Goal: Task Accomplishment & Management: Use online tool/utility

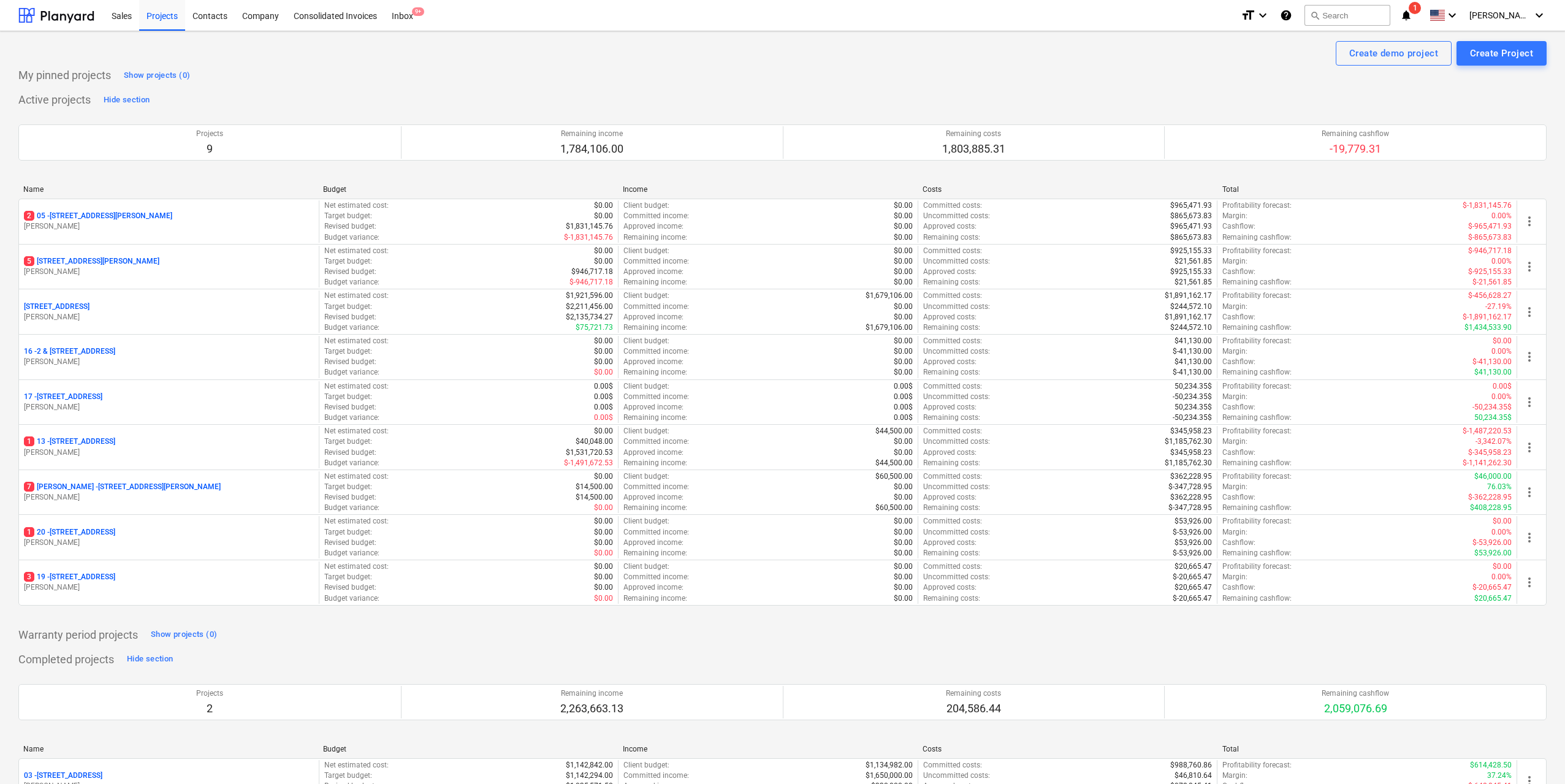
drag, startPoint x: 158, startPoint y: 484, endPoint x: 92, endPoint y: 485, distance: 66.0
click at [92, 485] on p "[STREET_ADDRESS][PERSON_NAME][PERSON_NAME]" at bounding box center [122, 487] width 197 height 11
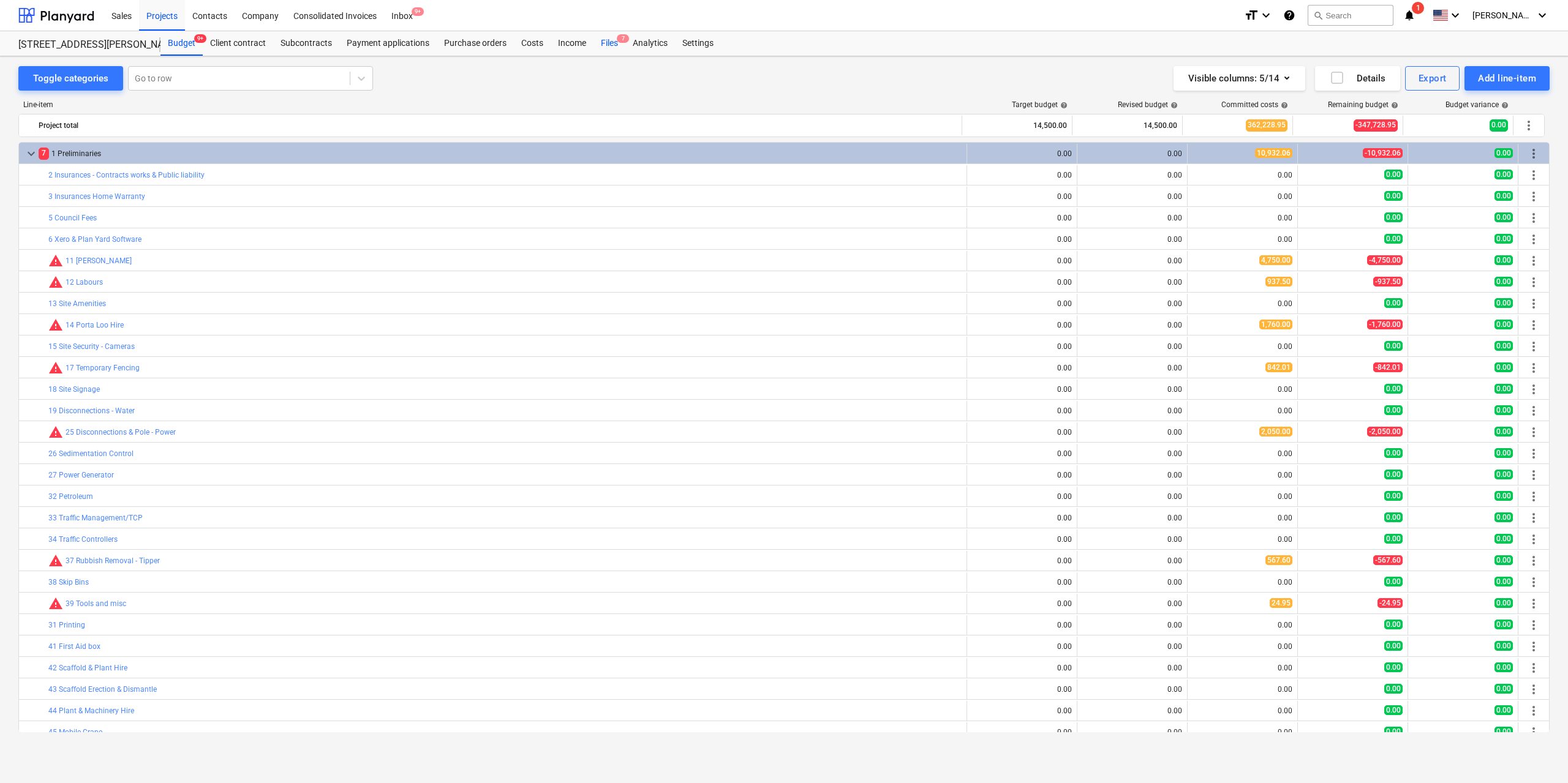
click at [604, 39] on div "Files 7" at bounding box center [610, 43] width 32 height 24
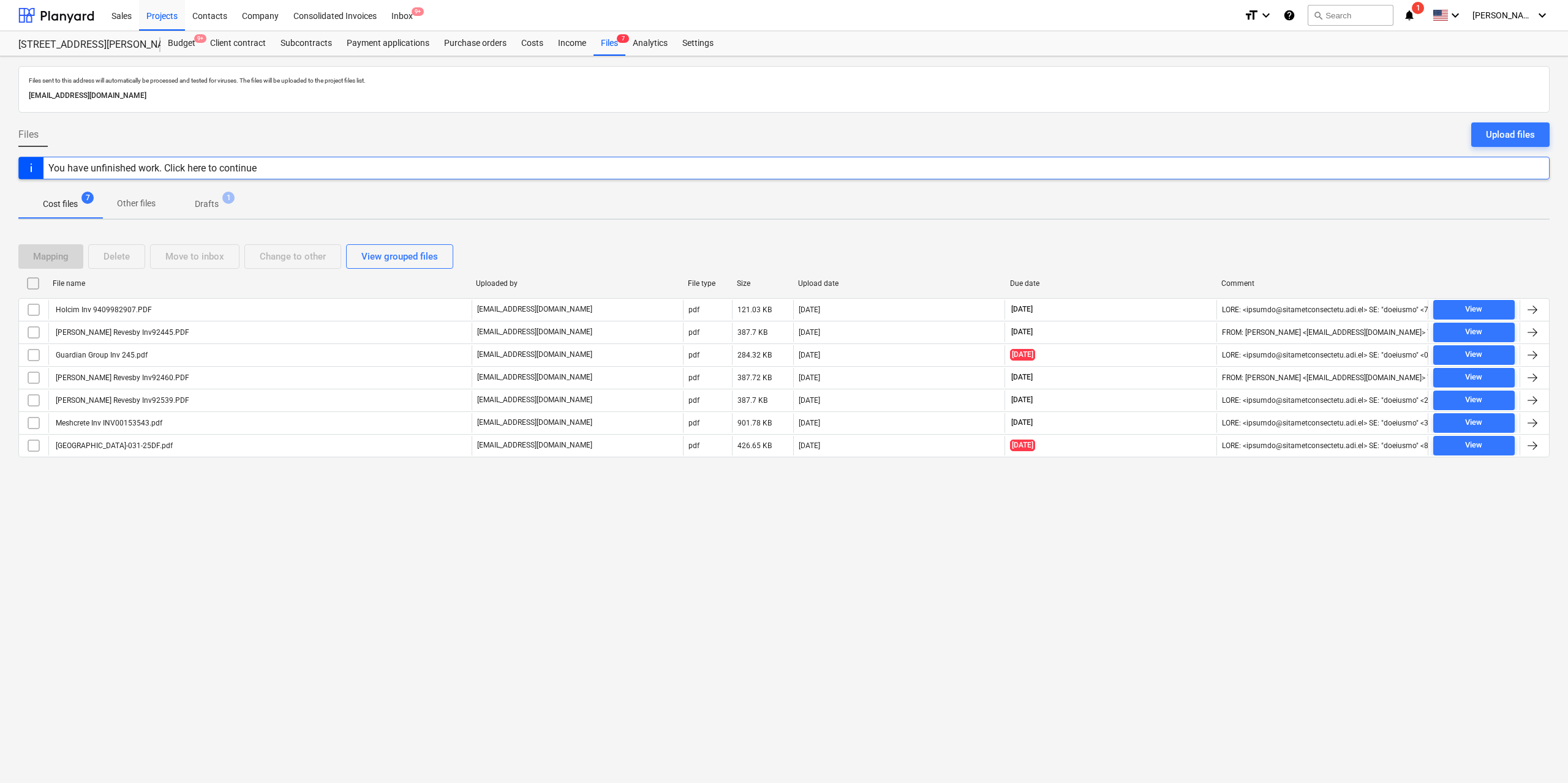
drag, startPoint x: 98, startPoint y: 312, endPoint x: 51, endPoint y: 484, distance: 178.3
click at [50, 485] on div "Files sent to this address will automatically be processed and tested for virus…" at bounding box center [784, 420] width 1568 height 727
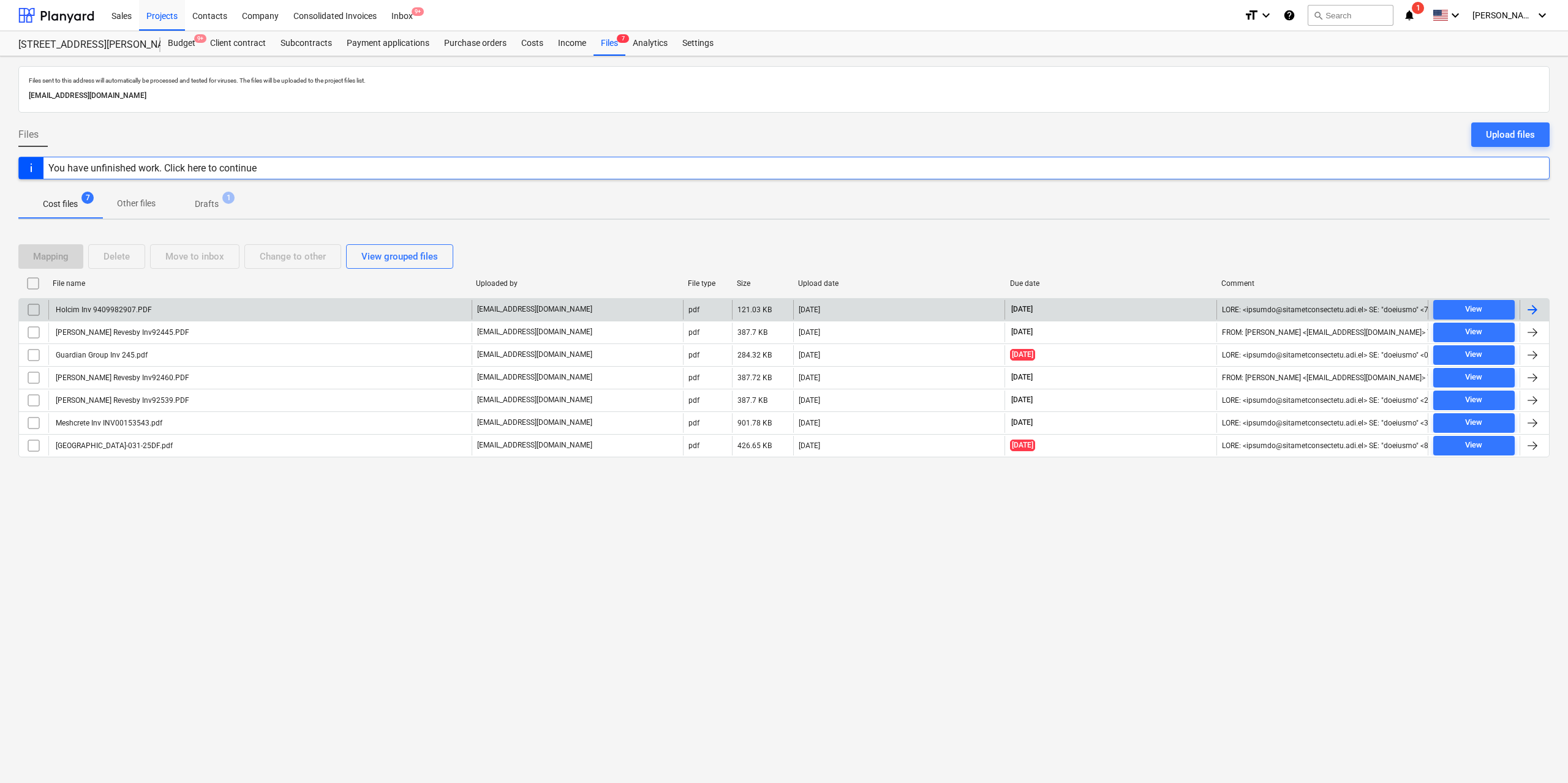
click at [138, 308] on div "Holcim Inv 9409982907.PDF" at bounding box center [103, 309] width 98 height 8
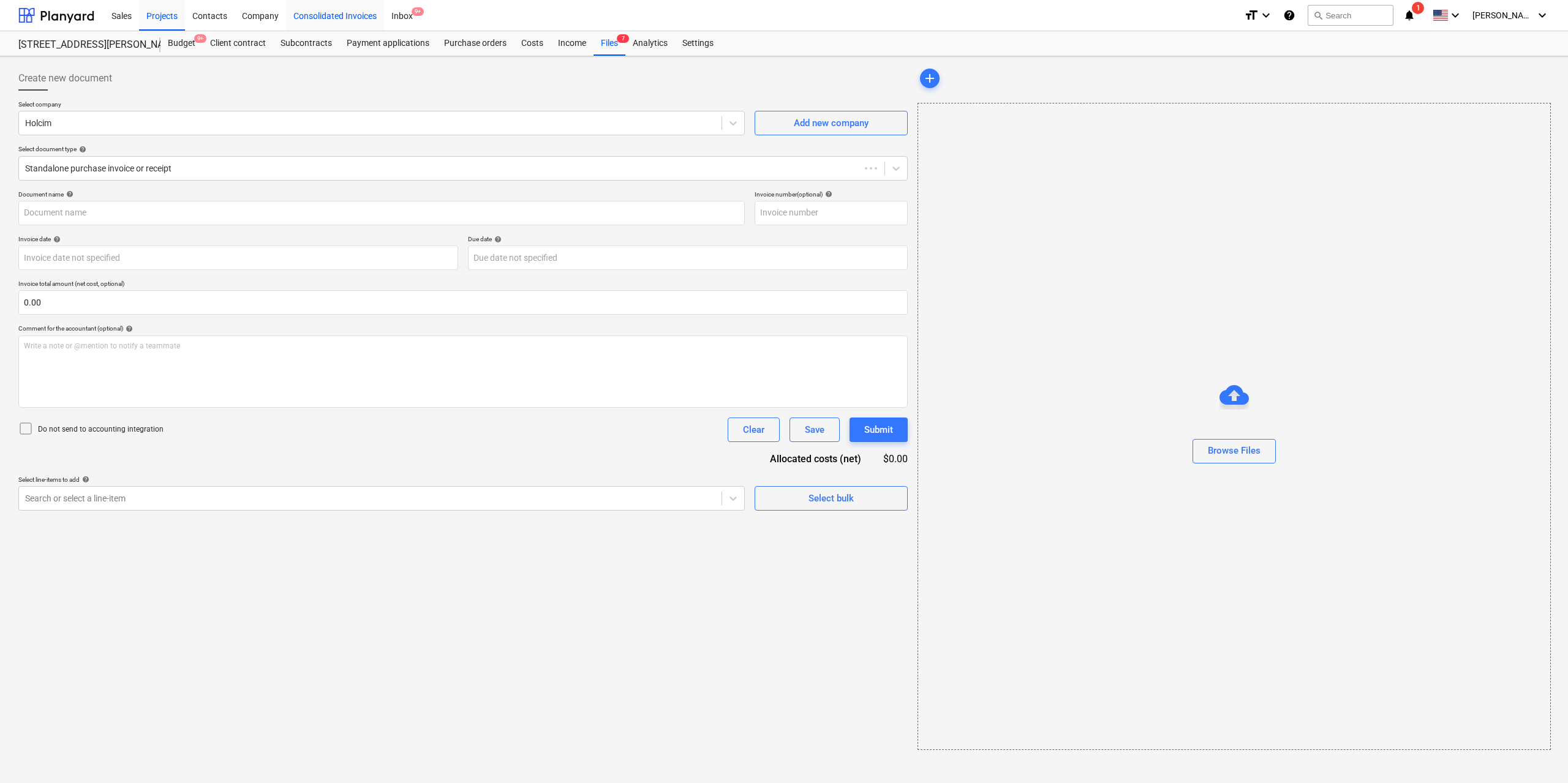
type input "9409982907"
type input "[DATE]"
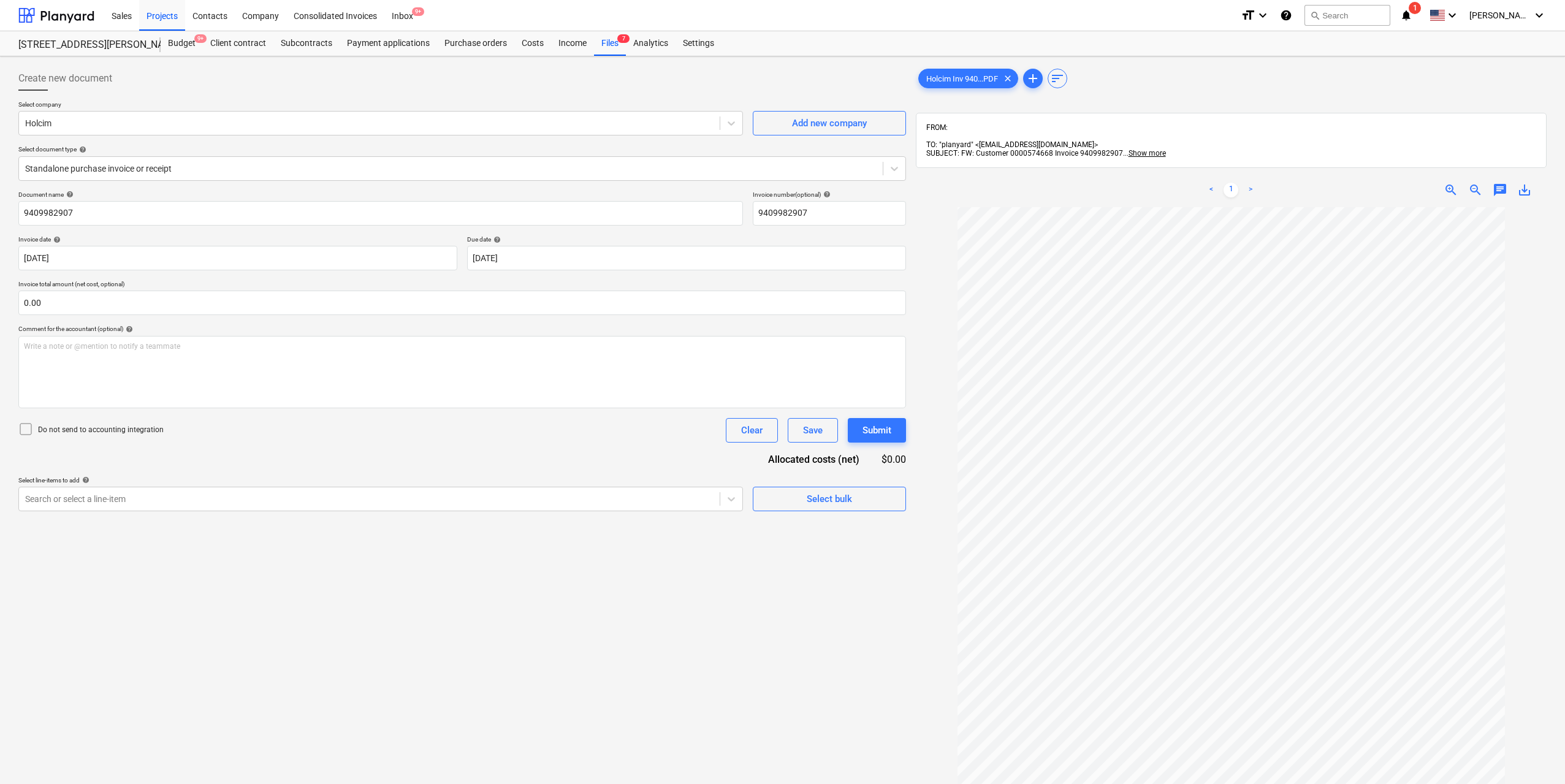
scroll to position [27, 0]
click at [1259, 183] on ul "< 1 >" at bounding box center [1231, 190] width 204 height 14
click at [1255, 183] on link ">" at bounding box center [1250, 190] width 14 height 14
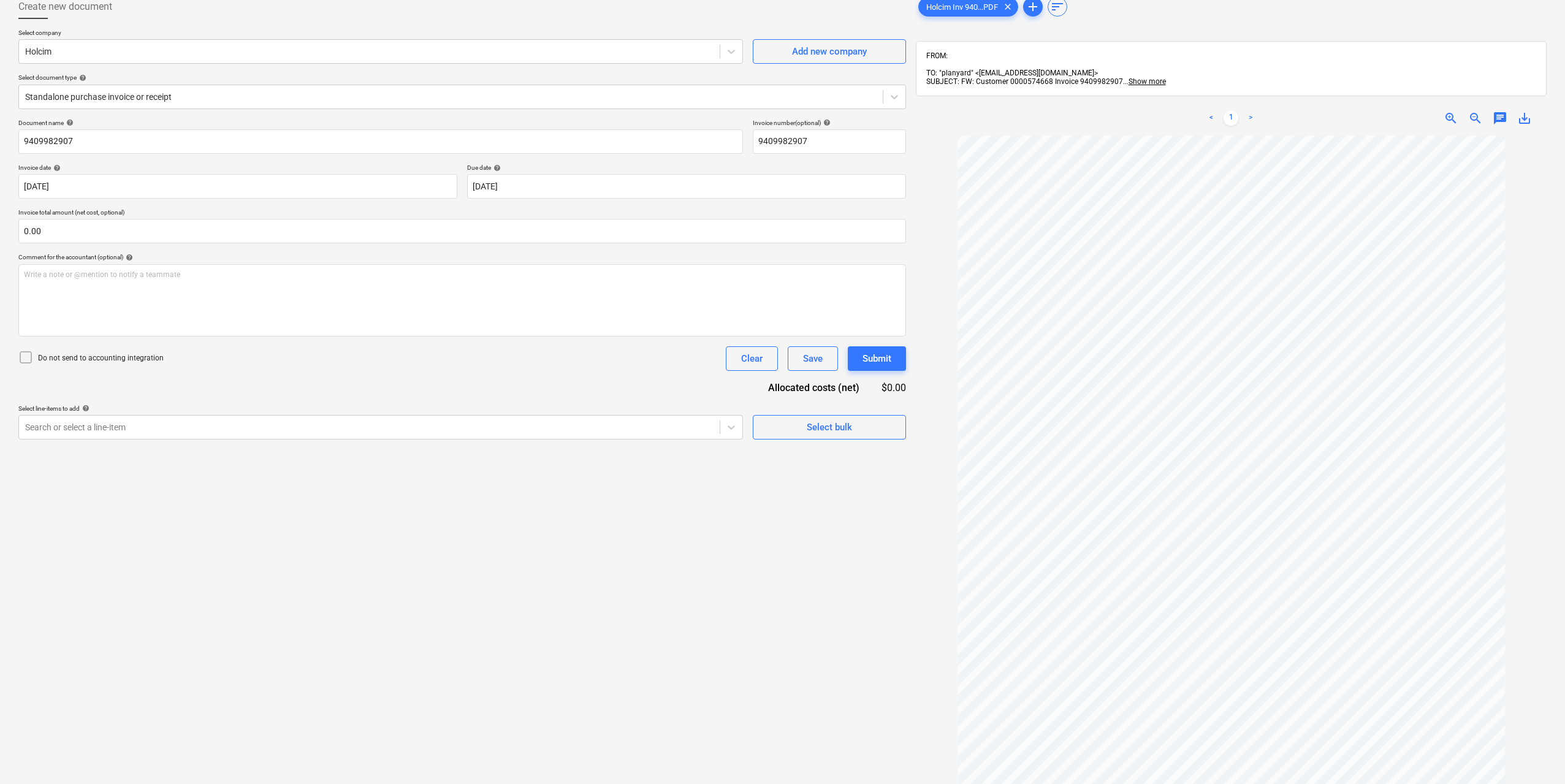
scroll to position [0, 0]
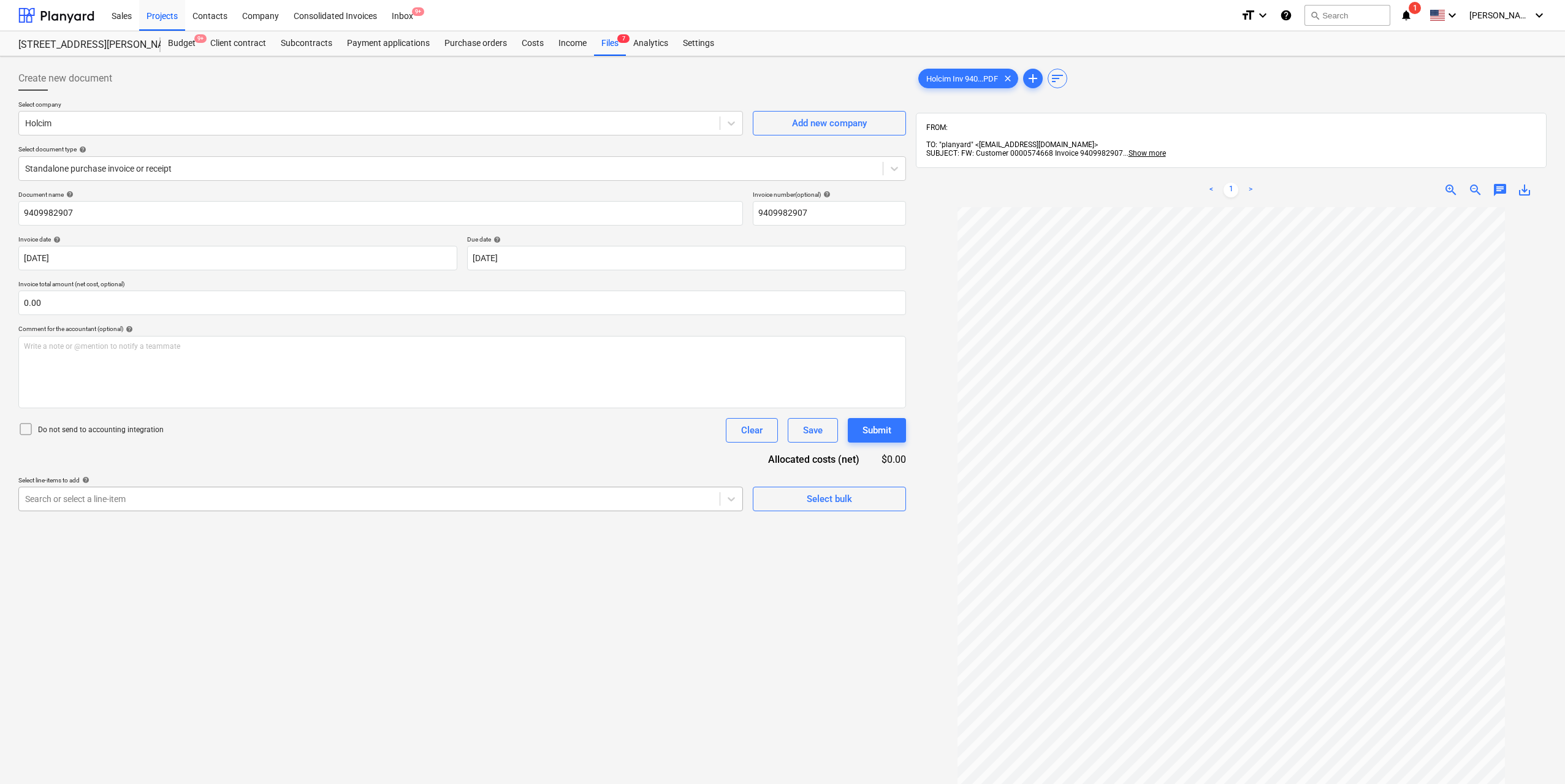
click at [519, 496] on div at bounding box center [369, 499] width 689 height 12
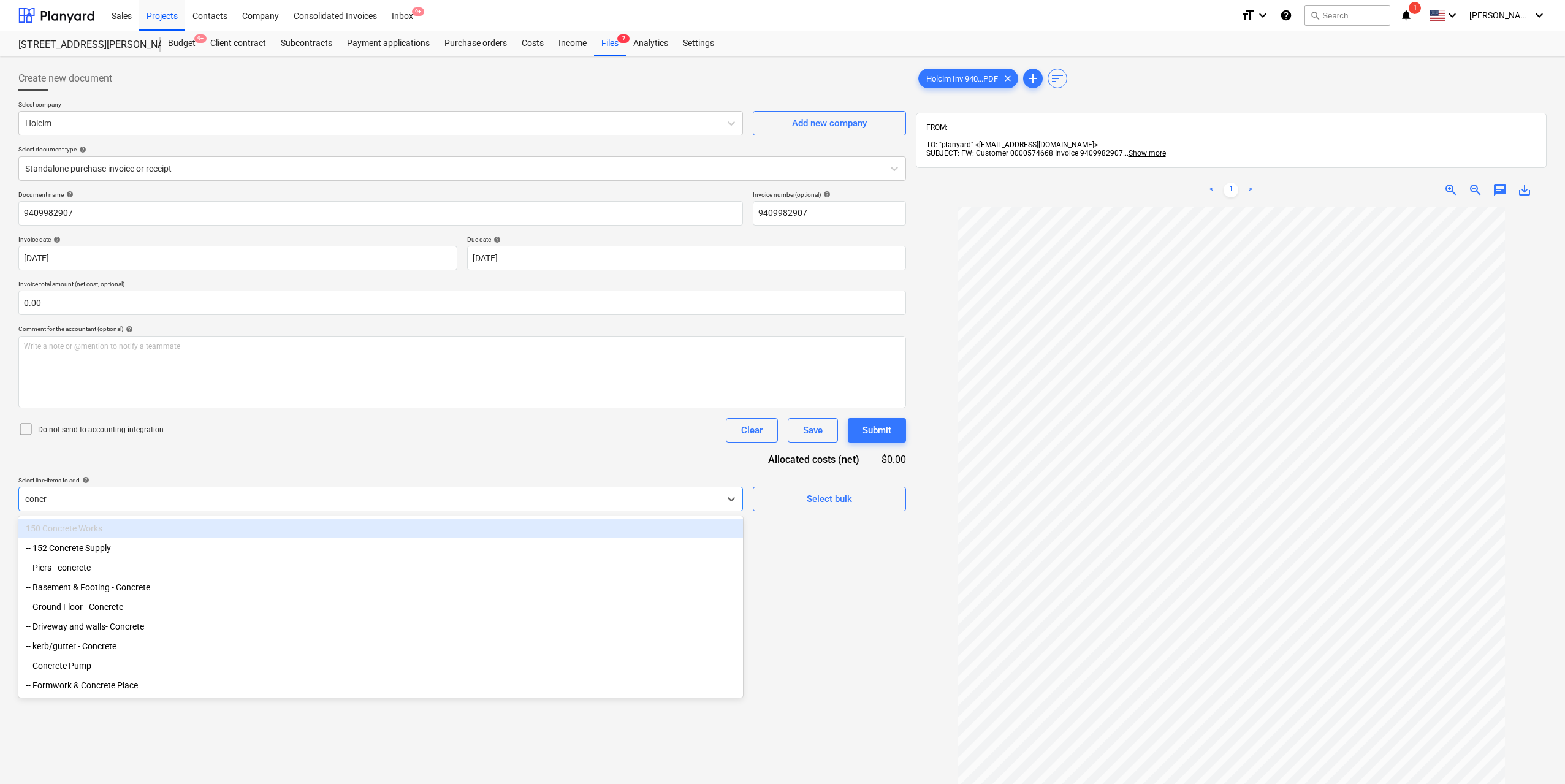
type input "concre"
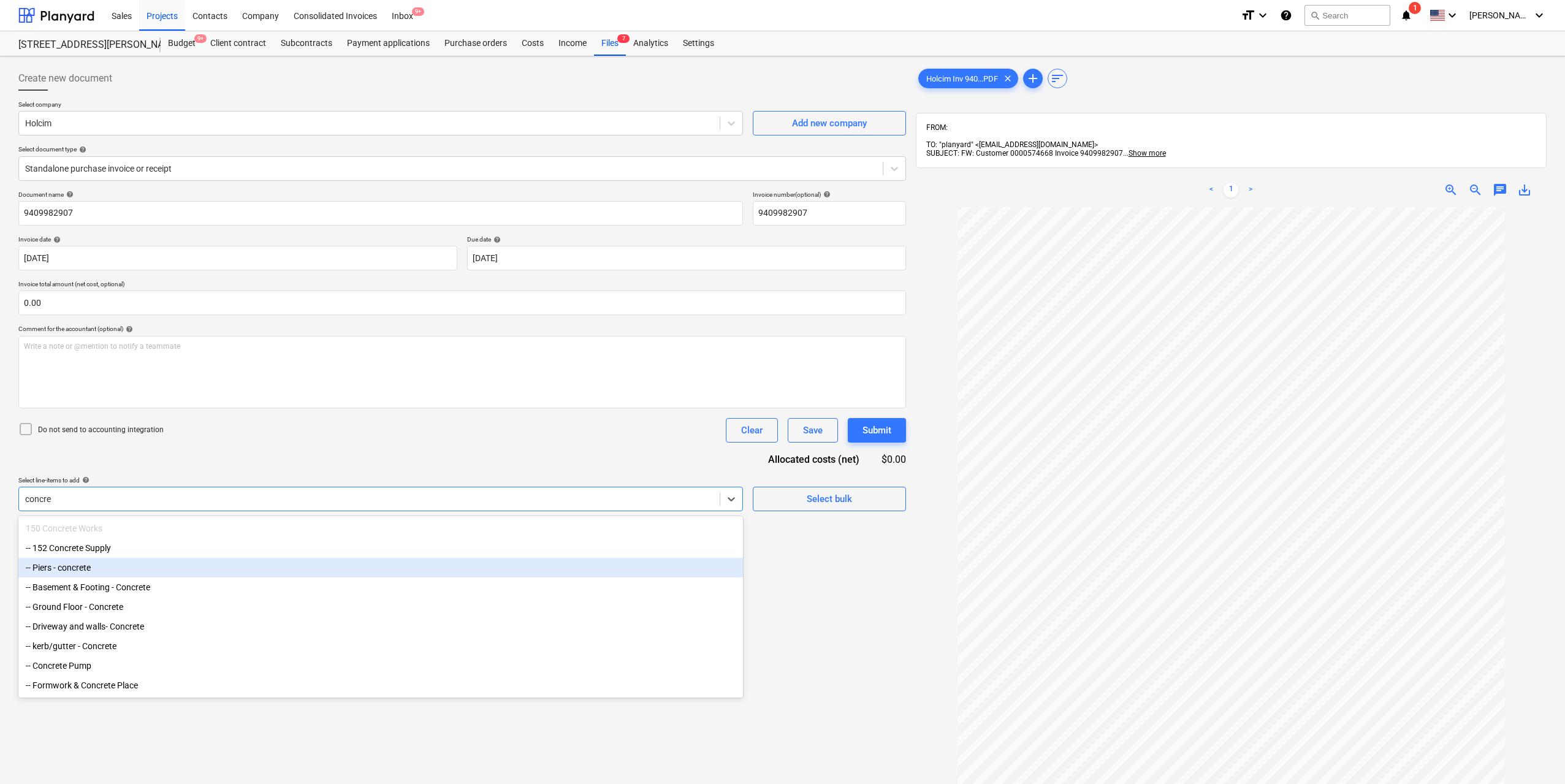
scroll to position [3, 0]
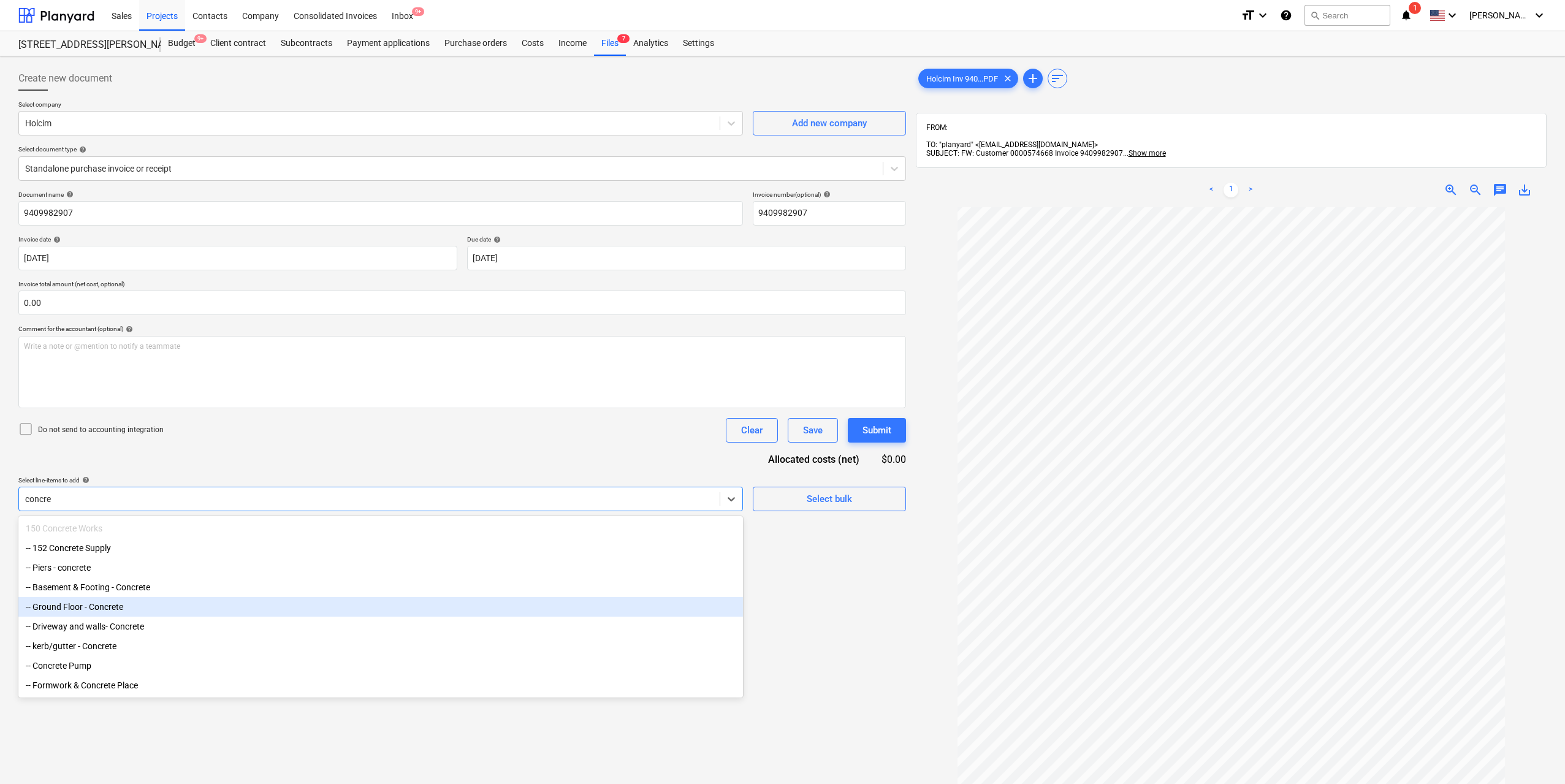
click at [146, 609] on div "-- Ground Floor - Concrete" at bounding box center [381, 607] width 725 height 20
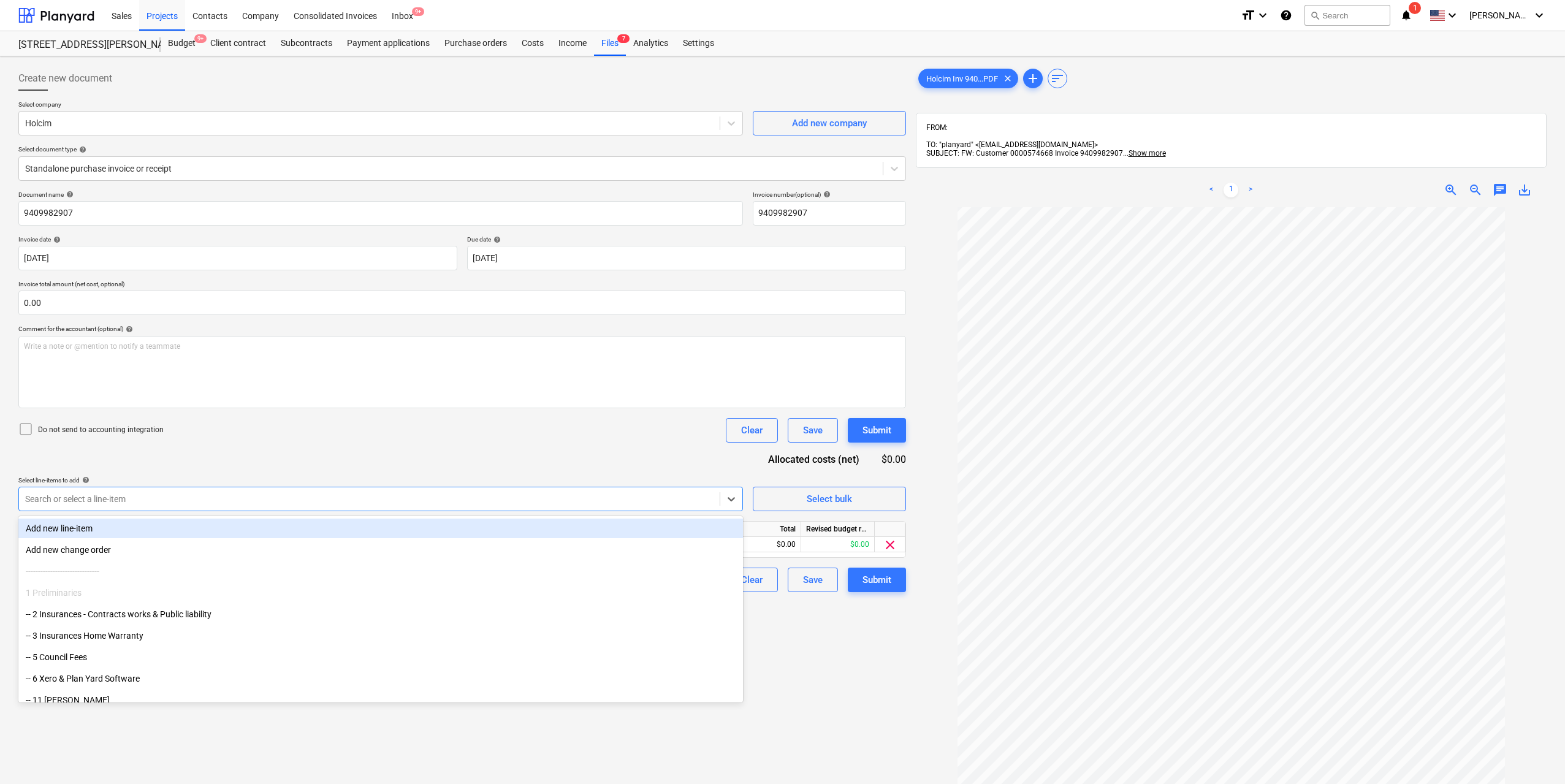
click at [849, 649] on div "Create new document Select company Holcim Add new company Select document type …" at bounding box center [462, 511] width 898 height 901
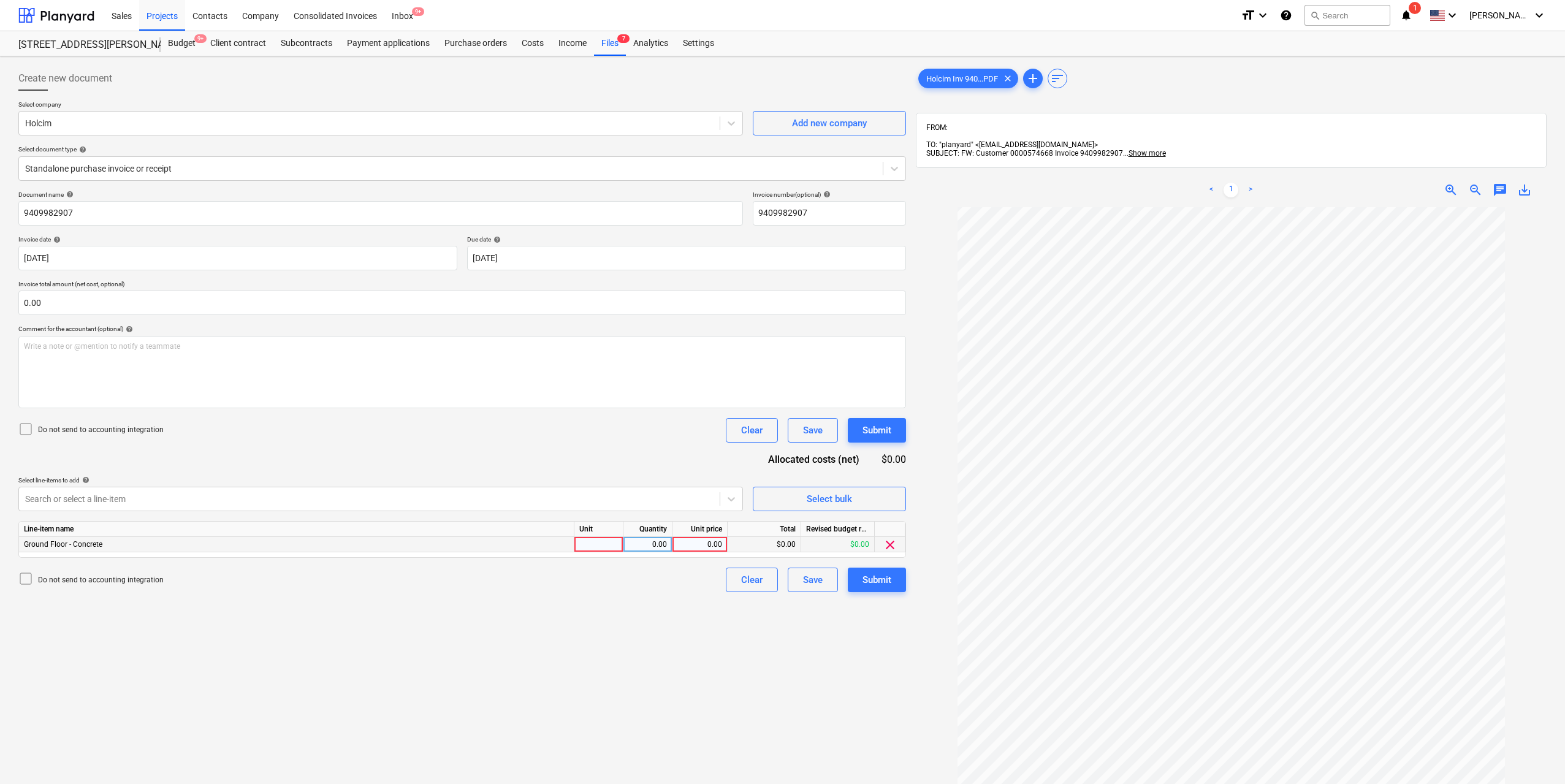
click at [603, 541] on div at bounding box center [599, 545] width 49 height 15
click at [643, 542] on div "0.00" at bounding box center [648, 545] width 39 height 15
type input "1"
click at [713, 544] on div "0.00" at bounding box center [699, 545] width 45 height 15
type input "21012.4"
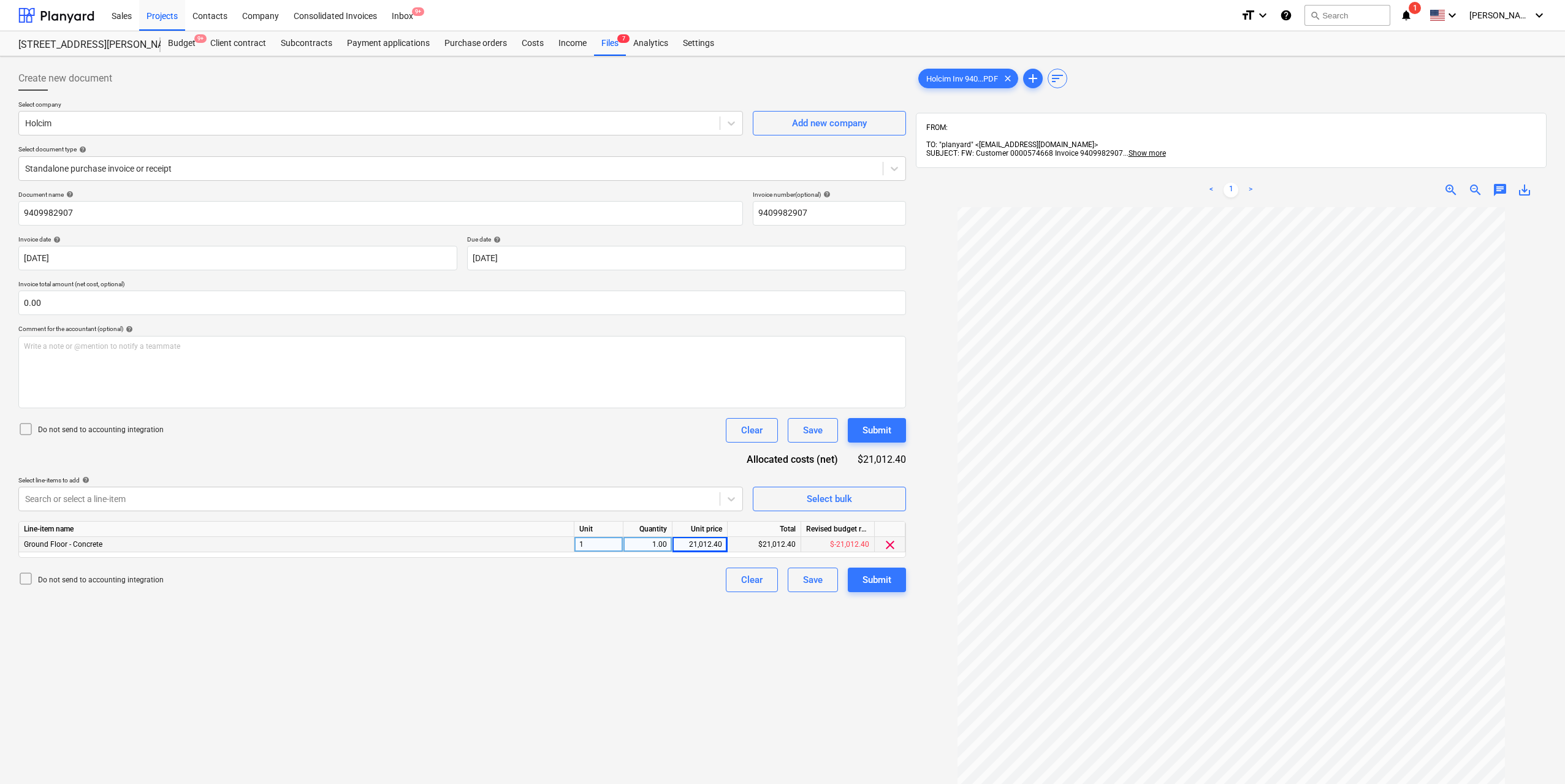
drag, startPoint x: 712, startPoint y: 638, endPoint x: 811, endPoint y: 614, distance: 101.9
click at [712, 639] on div "Create new document Select company Holcim Add new company Select document type …" at bounding box center [462, 511] width 898 height 901
click at [892, 577] on button "Submit" at bounding box center [877, 580] width 58 height 24
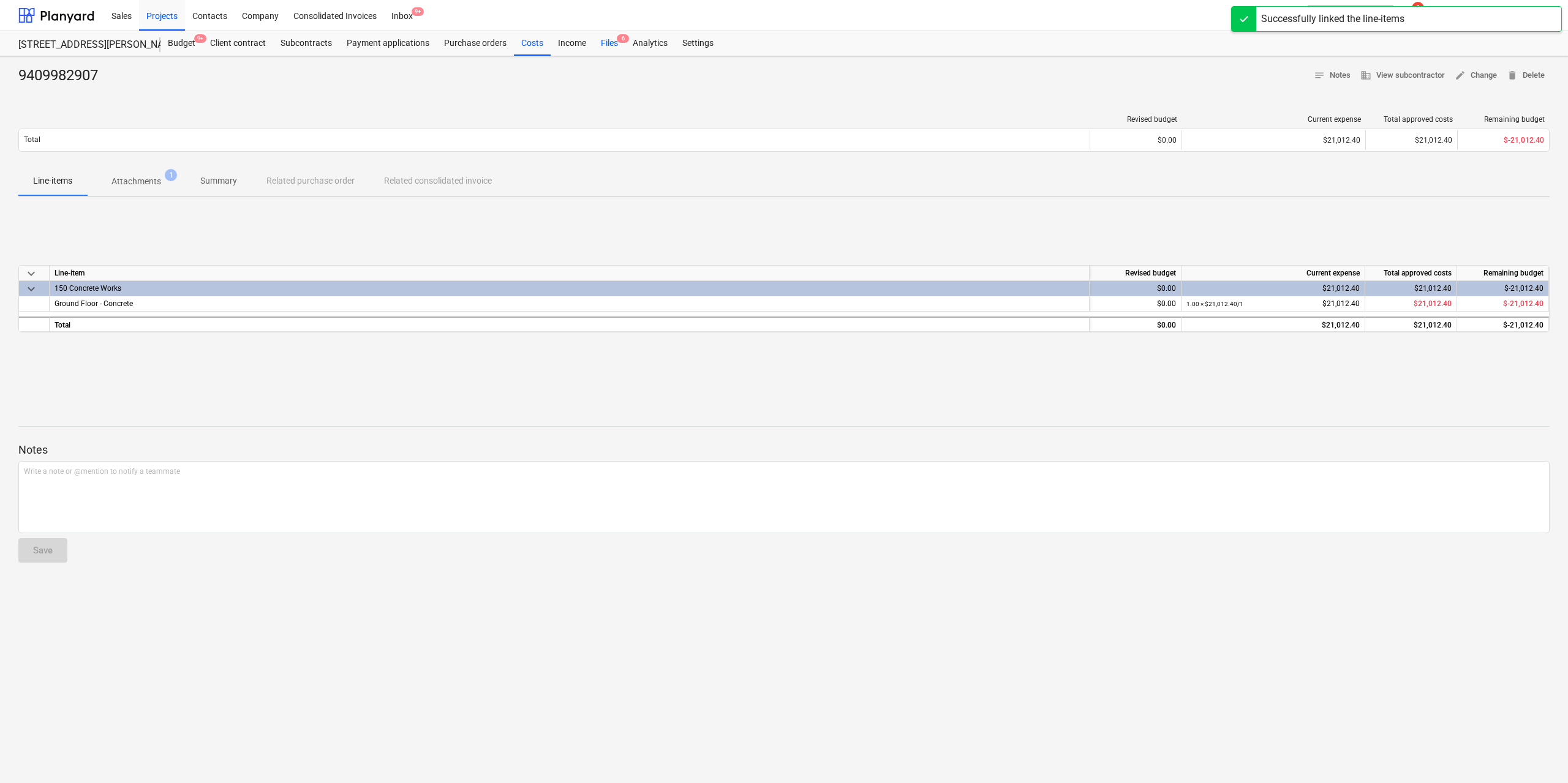
click at [605, 46] on div "Files 6" at bounding box center [610, 43] width 32 height 24
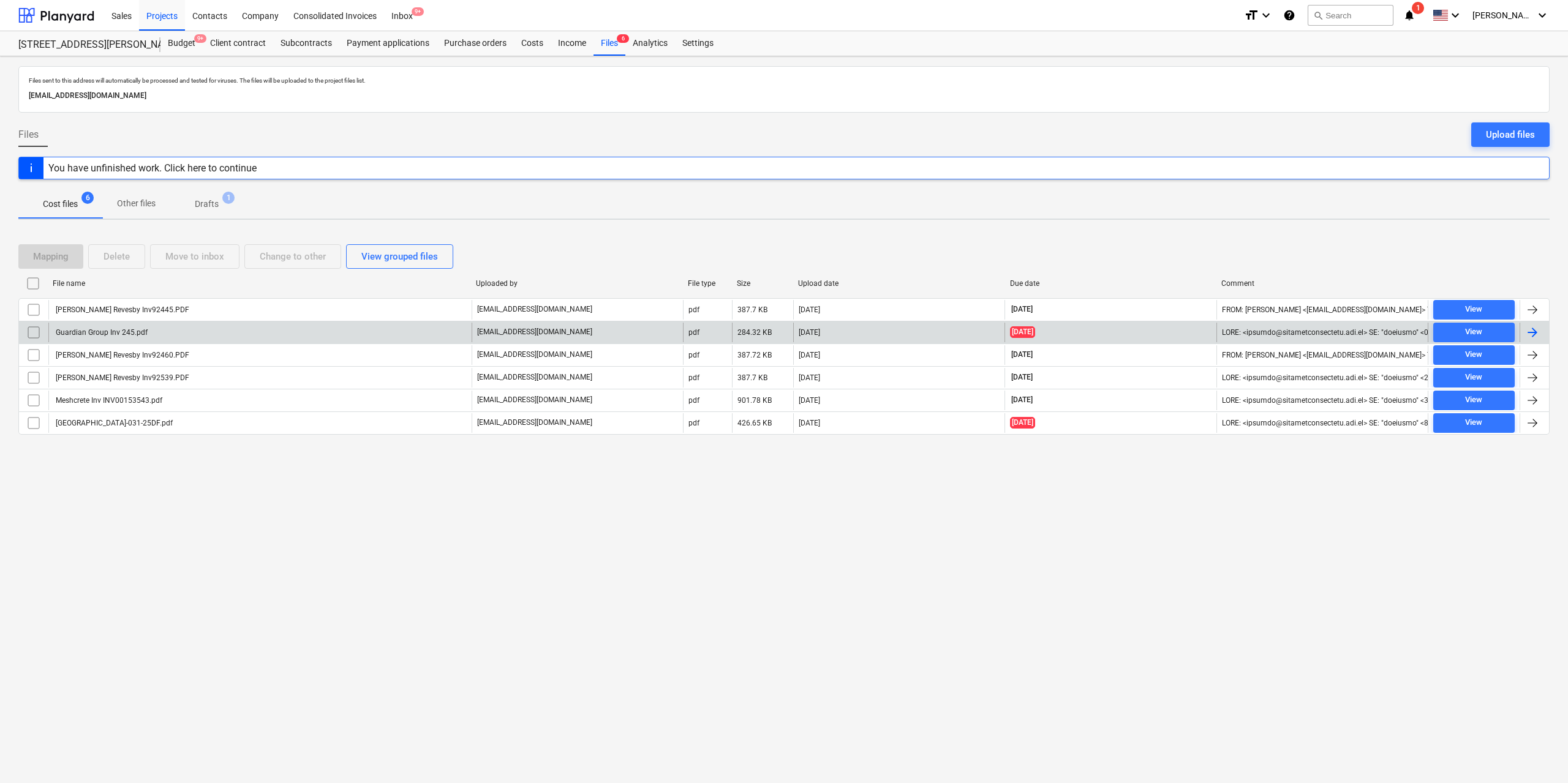
click at [146, 330] on div "Guardian Group Inv 245.pdf" at bounding box center [261, 333] width 424 height 20
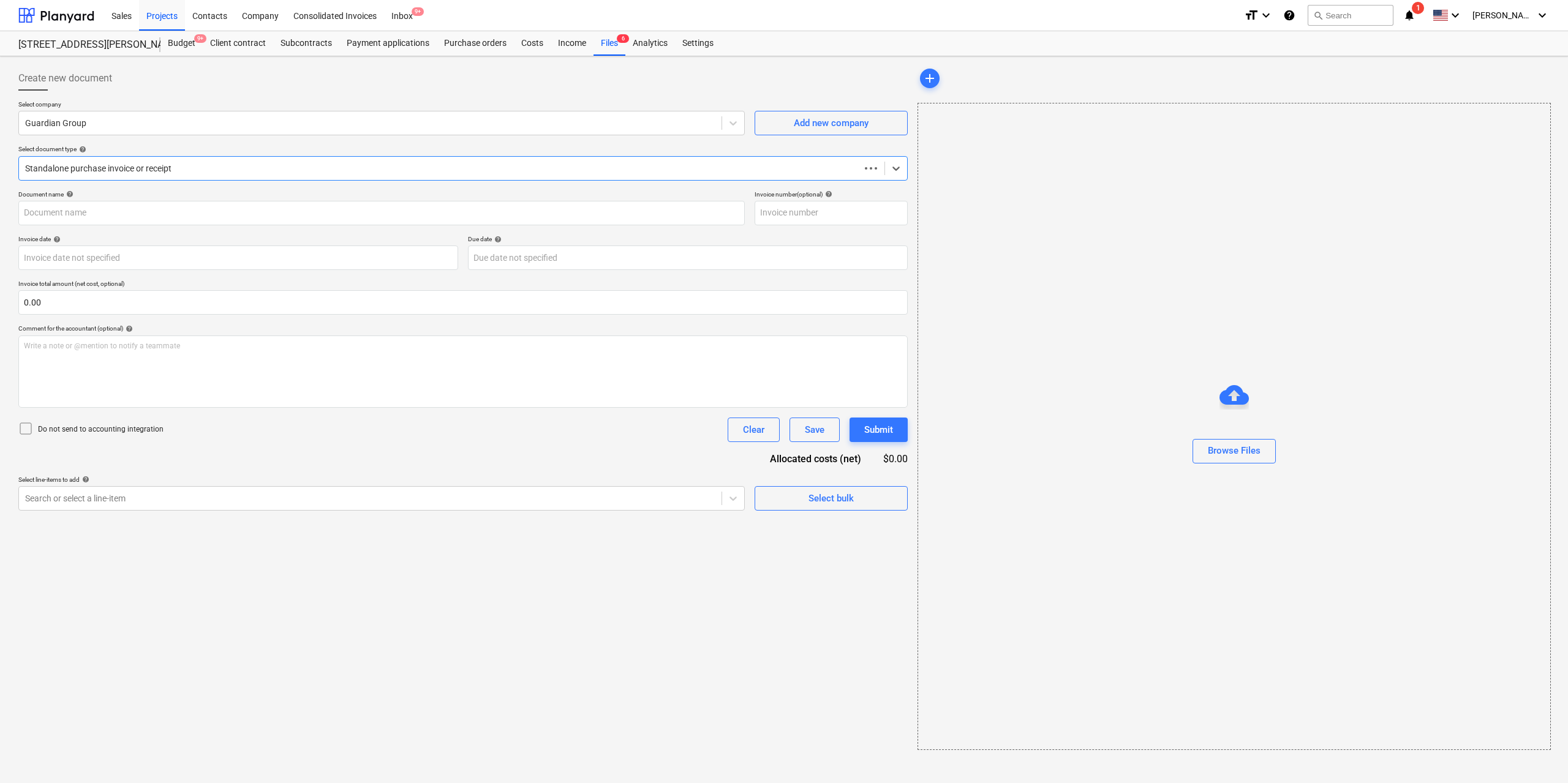
type input "245"
type input "[DATE]"
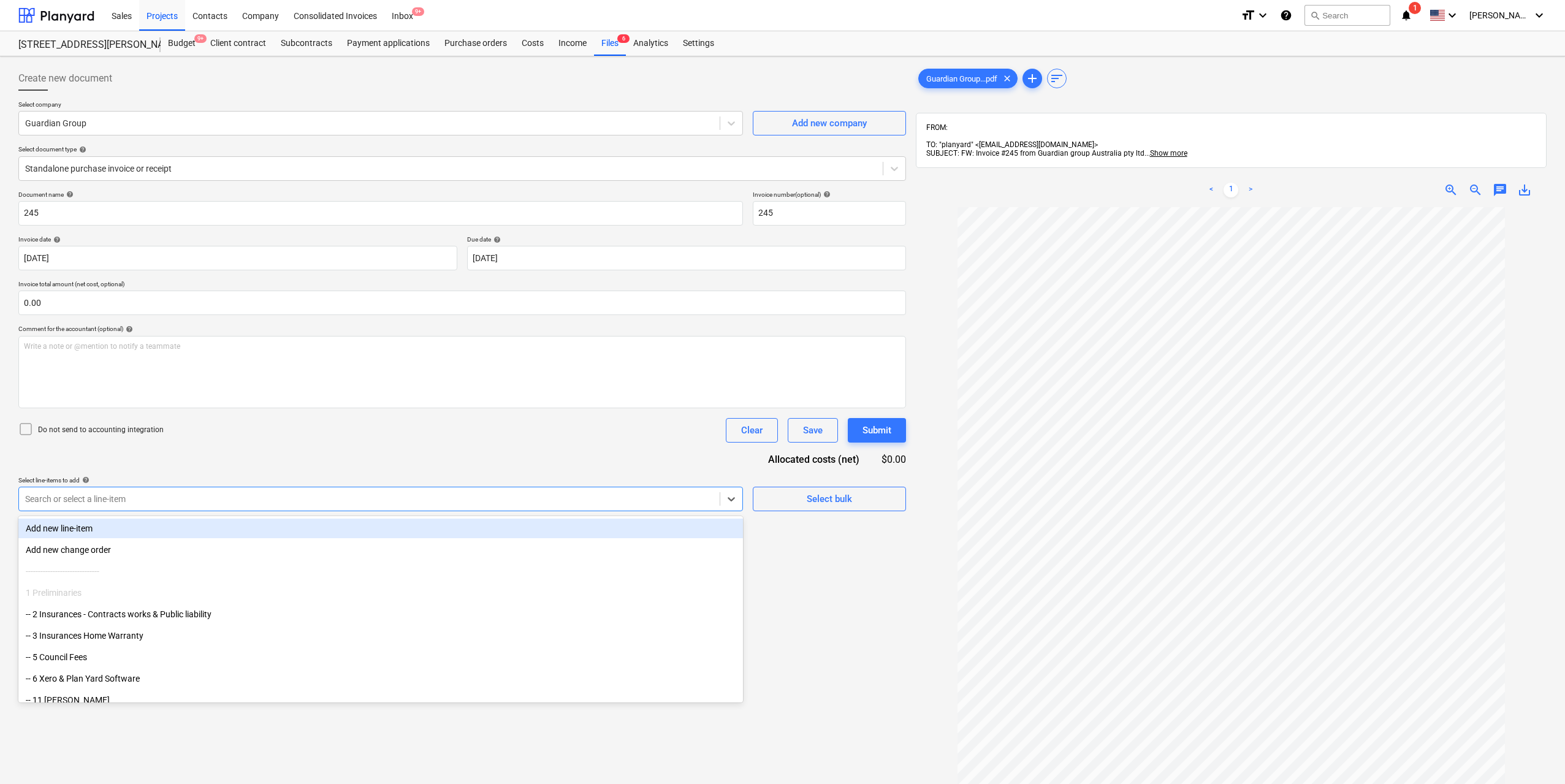
click at [387, 508] on div "Search or select a line-item" at bounding box center [381, 499] width 725 height 24
type input "pump"
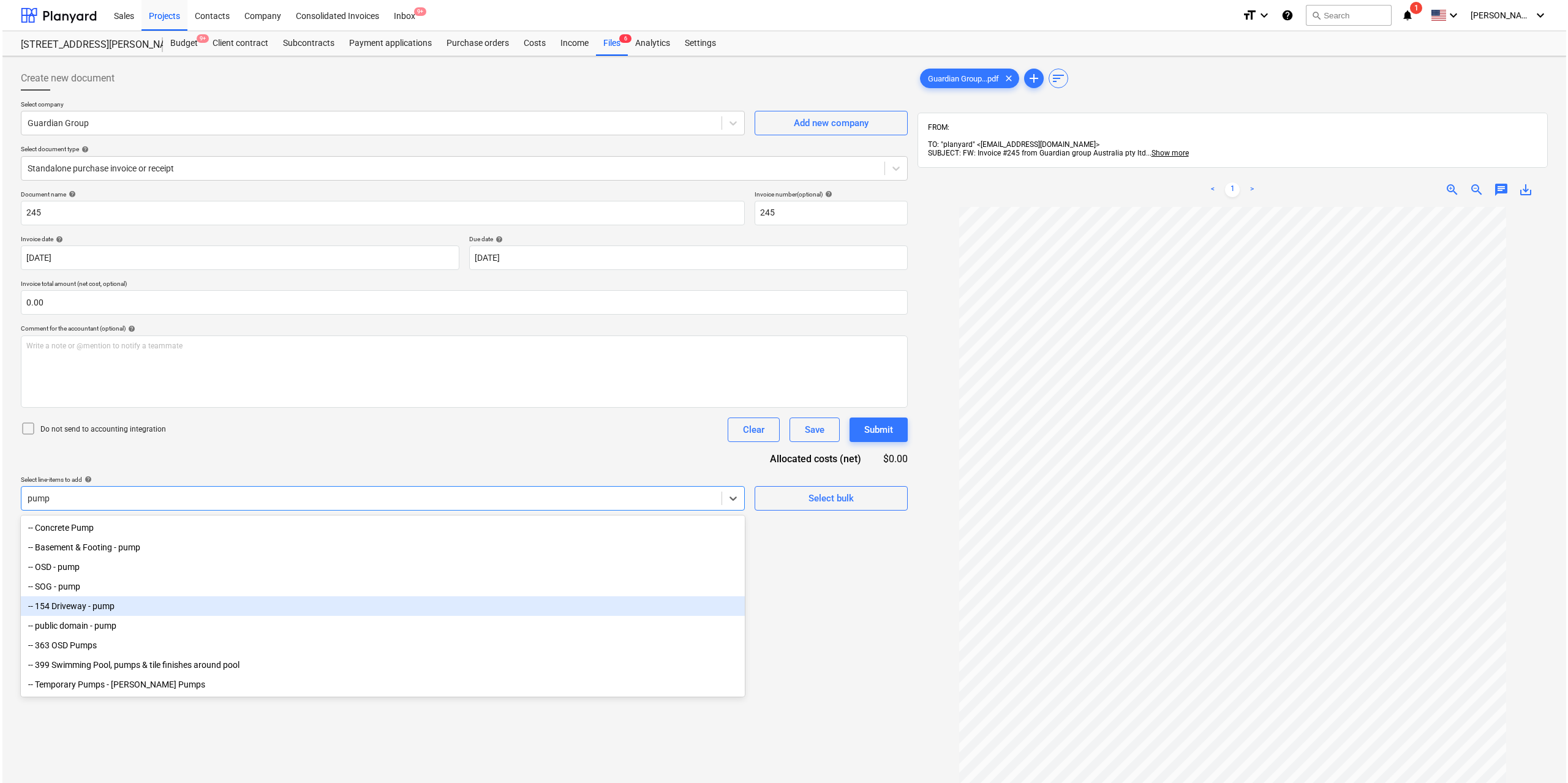
scroll to position [3, 0]
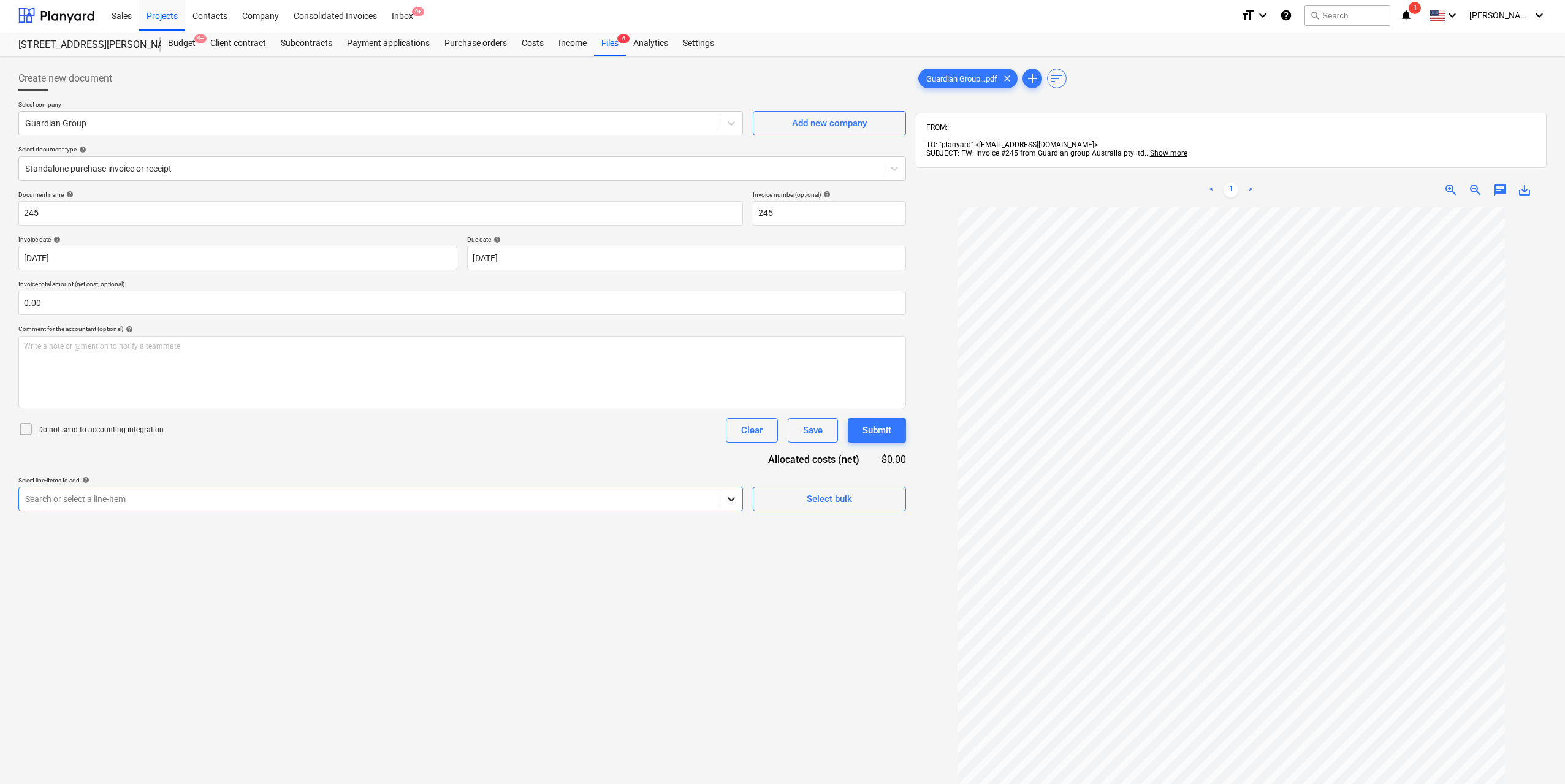
click at [726, 499] on icon at bounding box center [731, 499] width 12 height 12
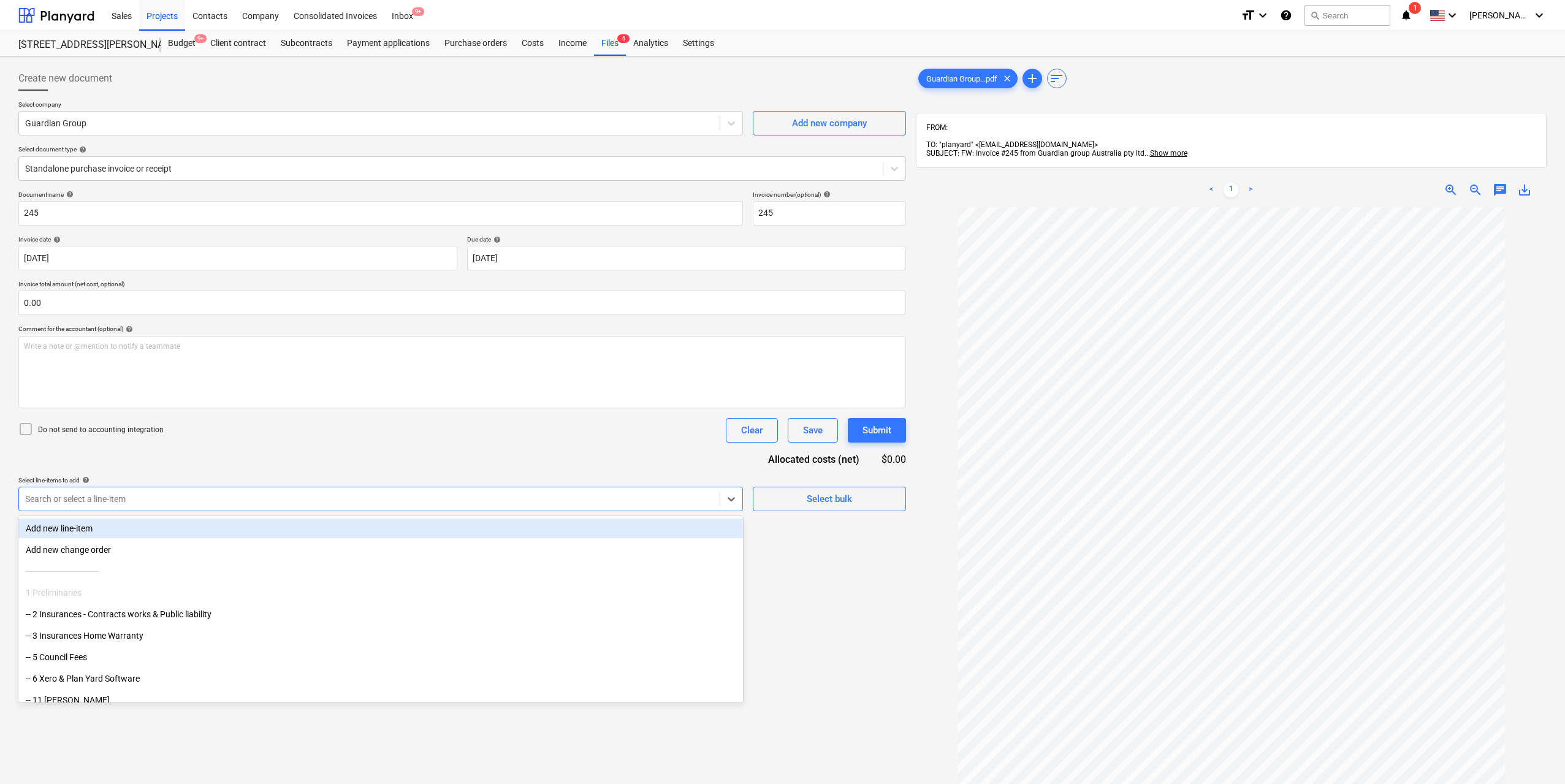
click at [265, 535] on div "Add new line-item" at bounding box center [381, 529] width 725 height 20
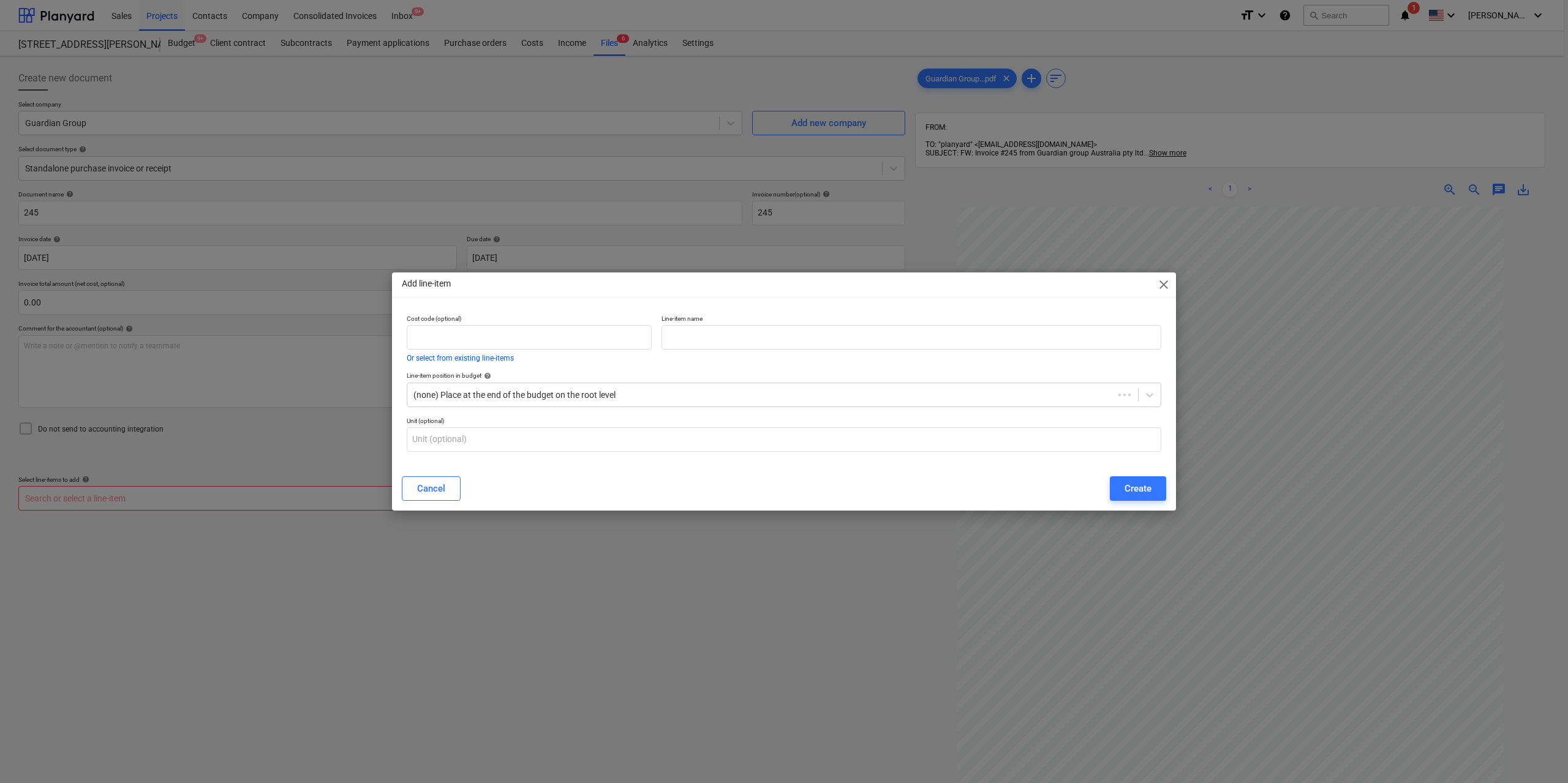
click at [642, 412] on div "Unit (optional)" at bounding box center [783, 434] width 764 height 45
click at [644, 399] on div at bounding box center [760, 395] width 694 height 12
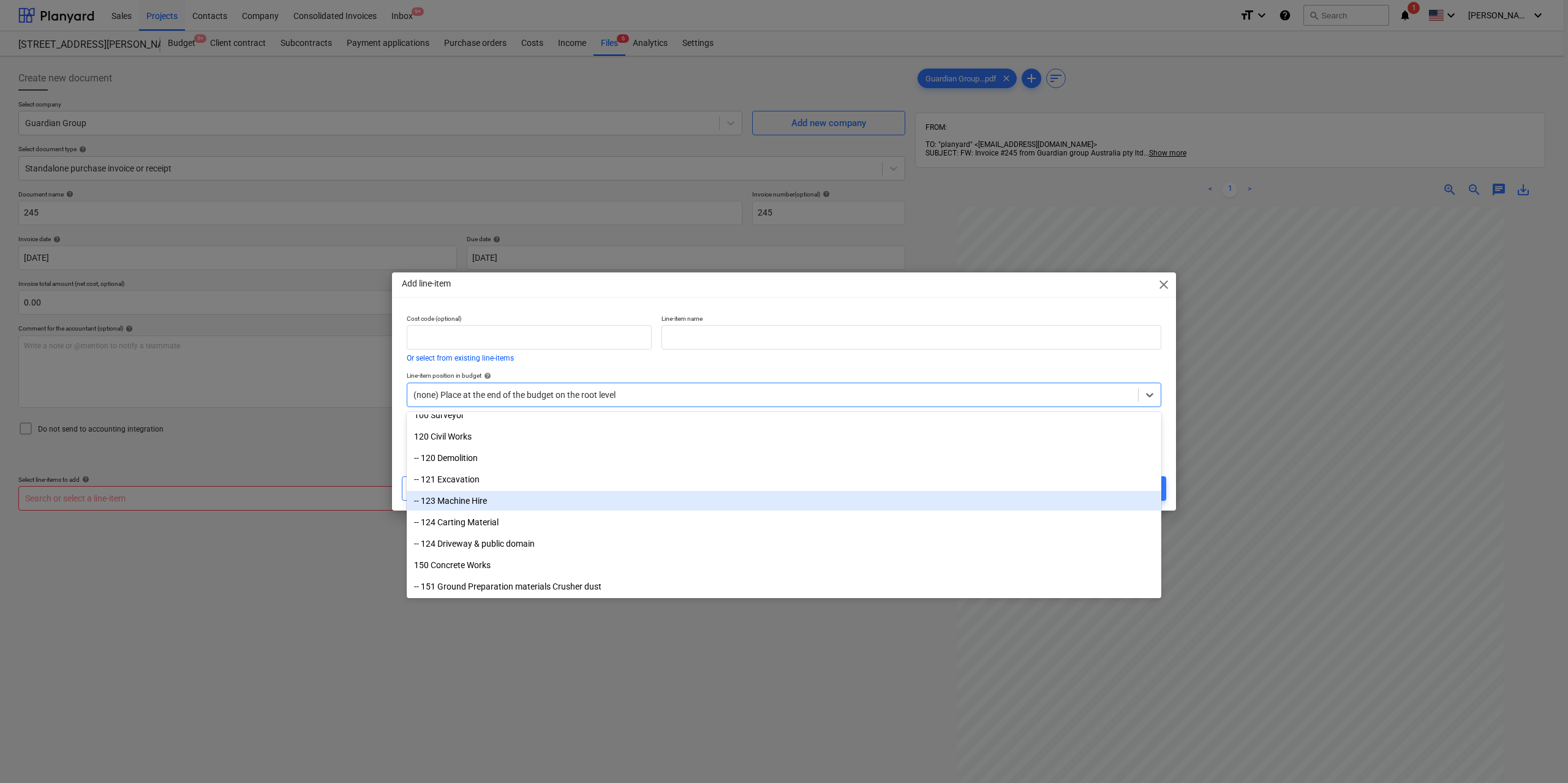
scroll to position [796, 0]
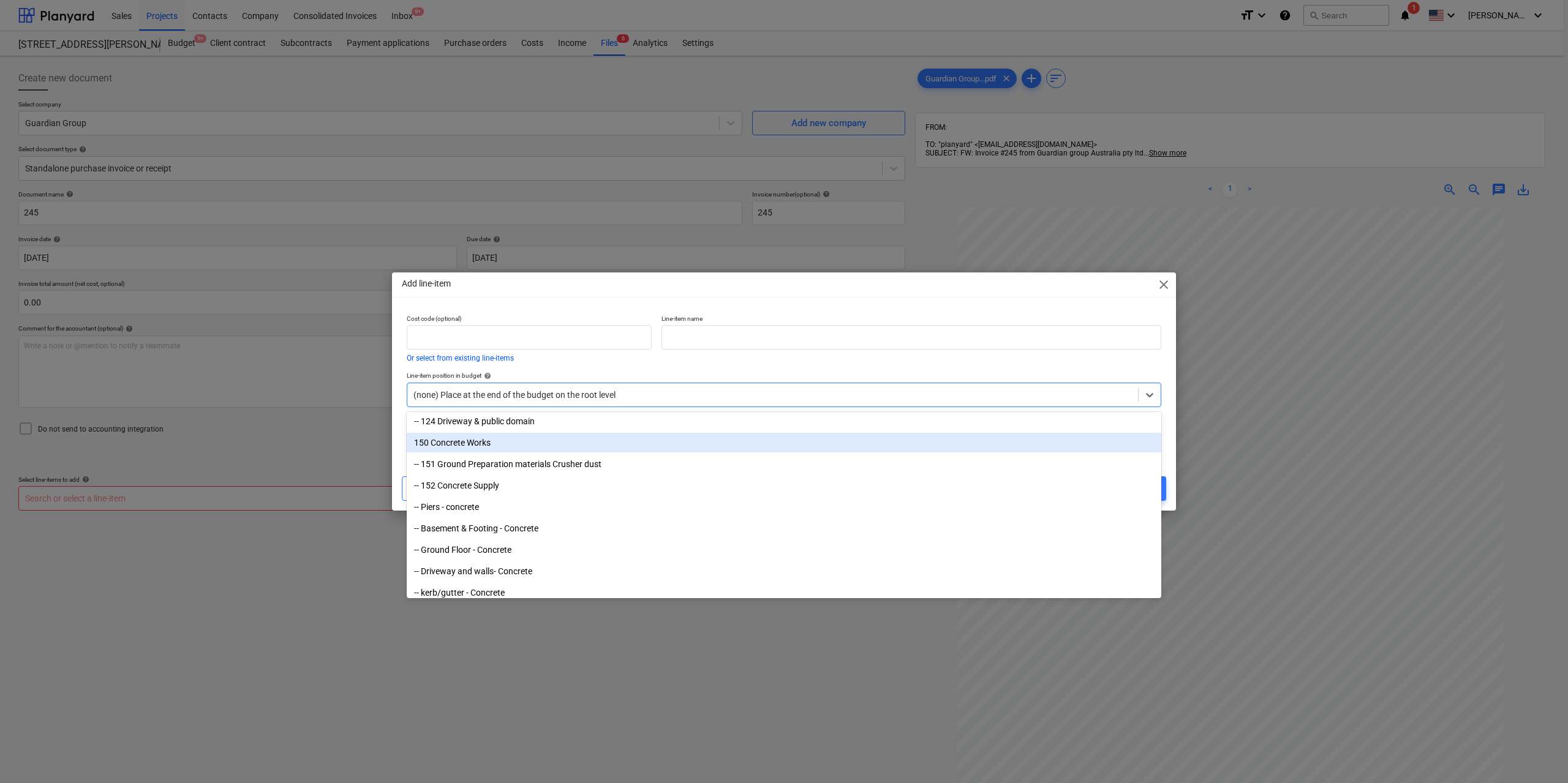
click at [488, 443] on div "150 Concrete Works" at bounding box center [784, 443] width 754 height 20
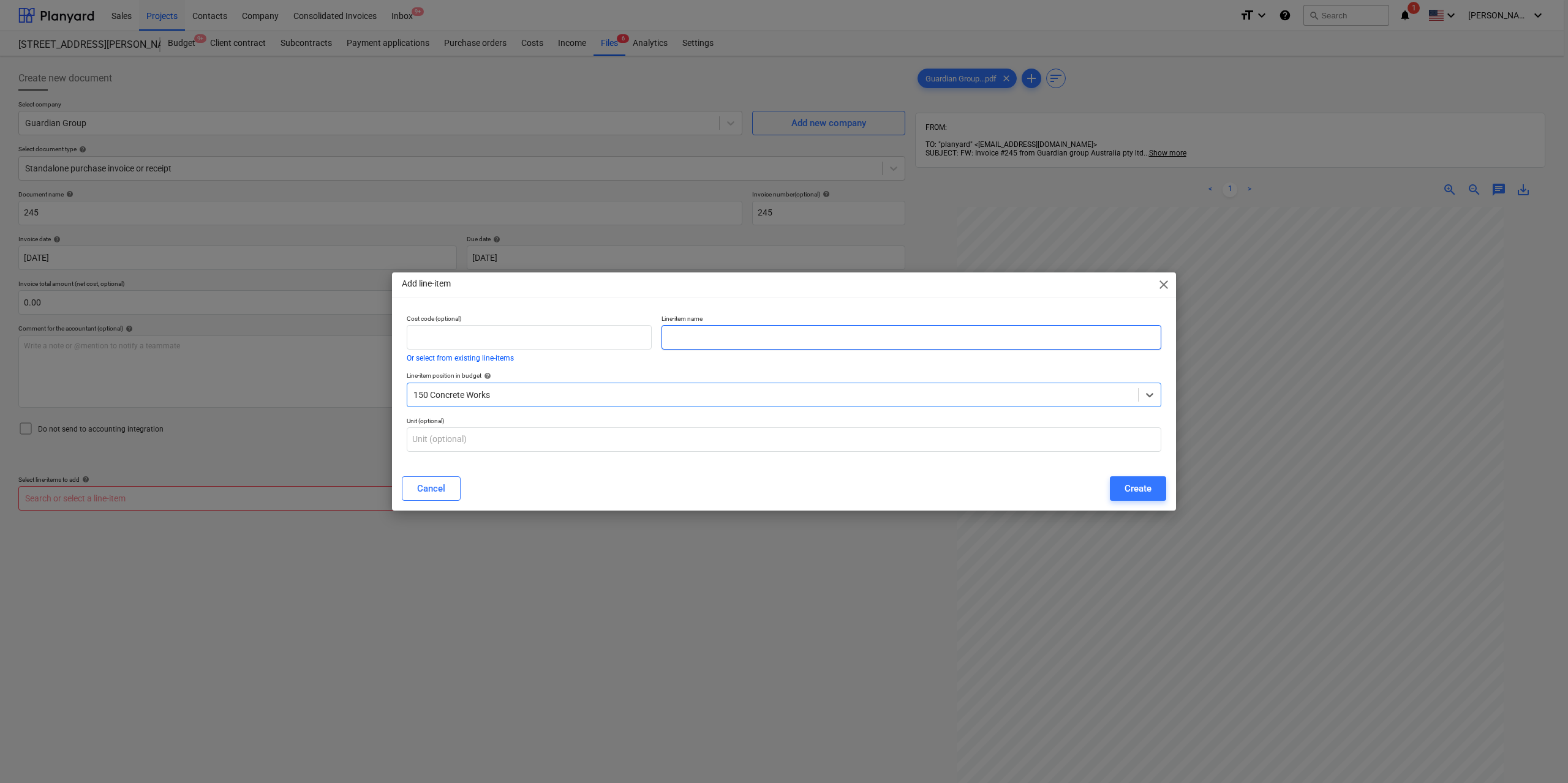
click at [747, 333] on input "text" at bounding box center [911, 337] width 500 height 24
type input "C"
type input "Pump - Ground Floor"
click at [1138, 482] on div "Create" at bounding box center [1138, 488] width 27 height 16
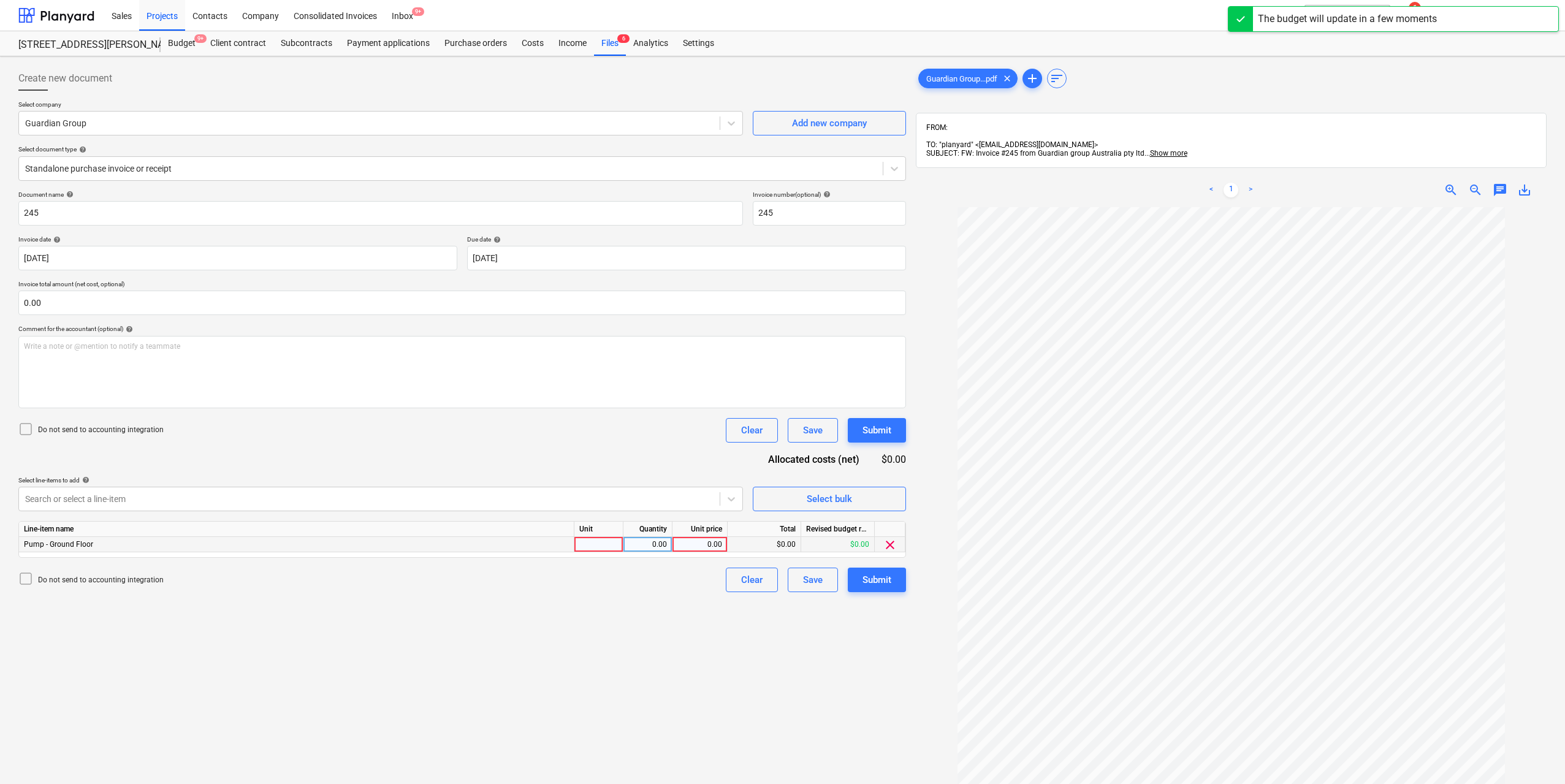
click at [601, 551] on div at bounding box center [599, 545] width 49 height 15
click at [663, 541] on div "0.00" at bounding box center [648, 545] width 39 height 15
type input "1"
click at [688, 541] on div "0.00" at bounding box center [699, 545] width 45 height 15
type input "2240"
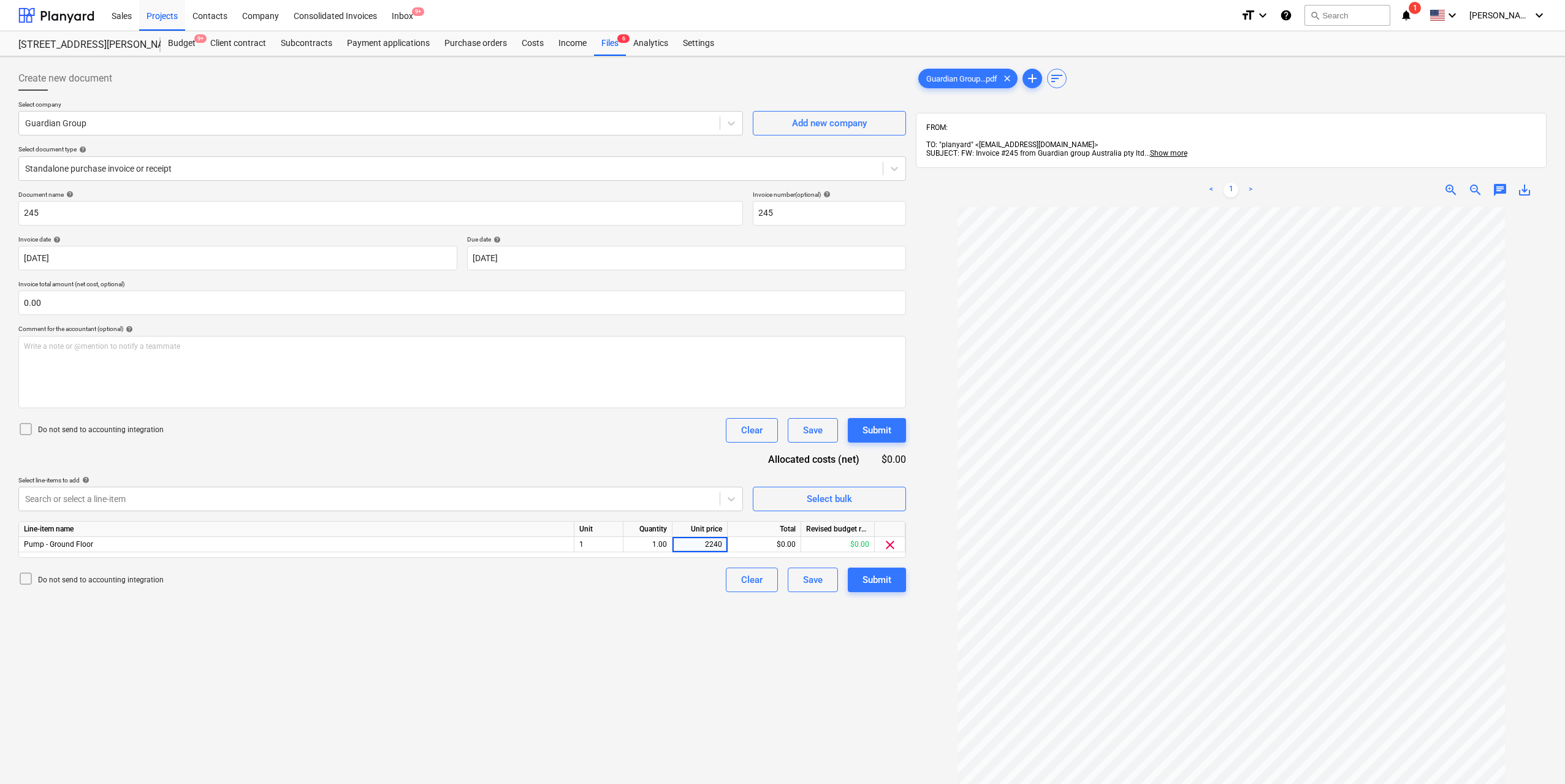
click at [715, 630] on div "Create new document Select company Guardian Group Add new company Select docume…" at bounding box center [462, 511] width 898 height 901
click at [878, 586] on div "Submit" at bounding box center [877, 580] width 29 height 16
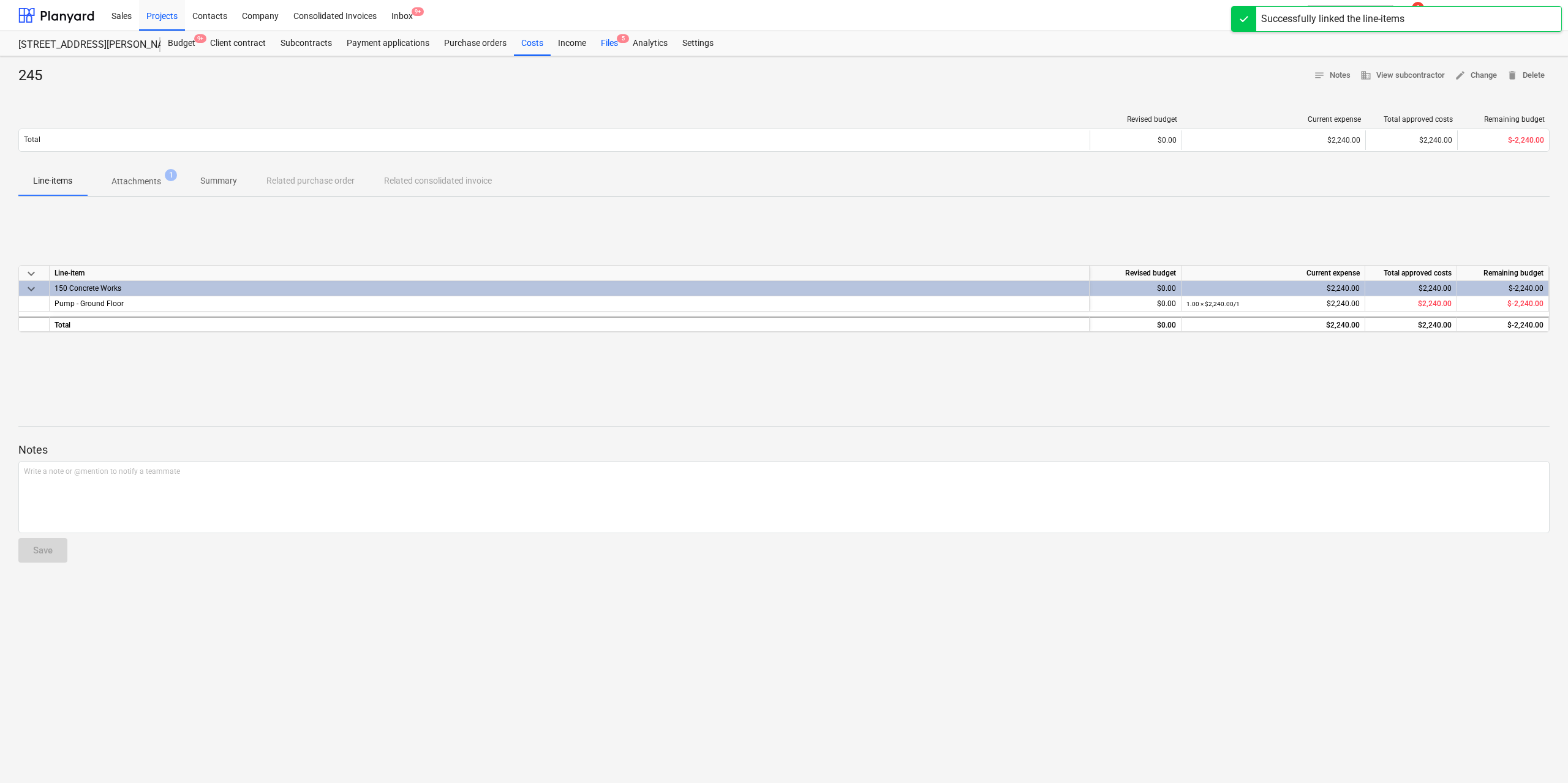
click at [605, 42] on div "Files 5" at bounding box center [610, 43] width 32 height 24
